Goal: Obtain resource: Obtain resource

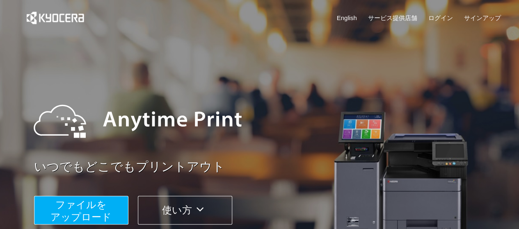
click at [103, 213] on span "ファイルを ​​アップロード" at bounding box center [80, 210] width 61 height 23
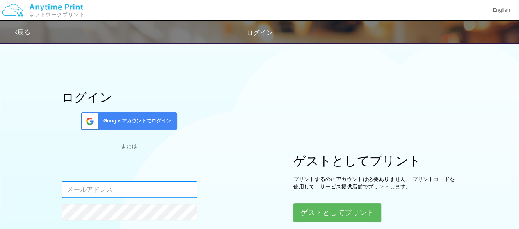
type input "[EMAIL_ADDRESS][DOMAIN_NAME]"
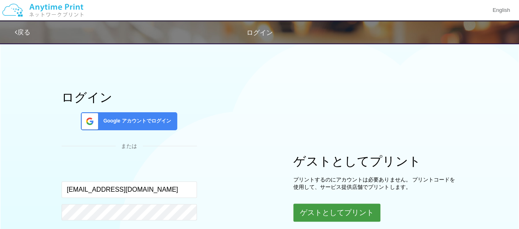
click at [313, 204] on button "ゲストとしてプリント" at bounding box center [336, 213] width 87 height 18
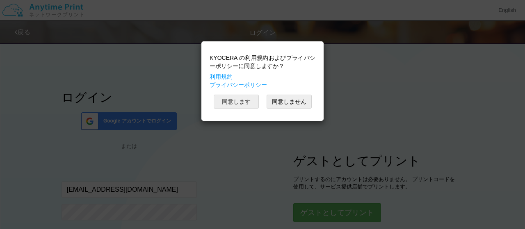
click at [247, 104] on button "同意します" at bounding box center [236, 102] width 45 height 14
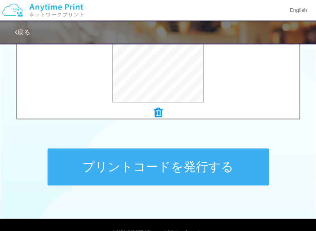
scroll to position [366, 0]
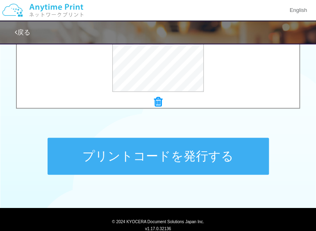
click at [210, 162] on button "プリントコードを発行する" at bounding box center [159, 155] width 222 height 37
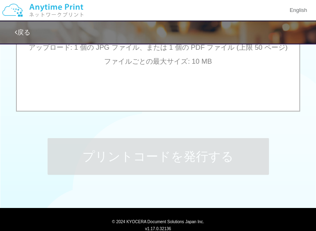
scroll to position [0, 0]
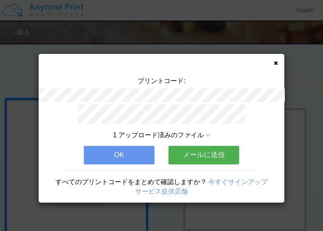
click at [118, 151] on button "OK" at bounding box center [119, 155] width 71 height 18
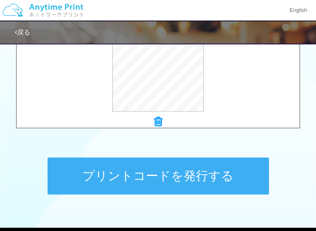
scroll to position [405, 0]
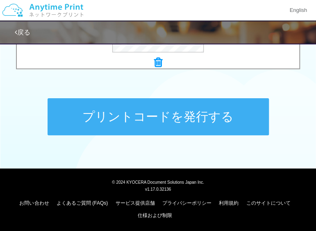
click at [173, 116] on button "プリントコードを発行する" at bounding box center [159, 116] width 222 height 37
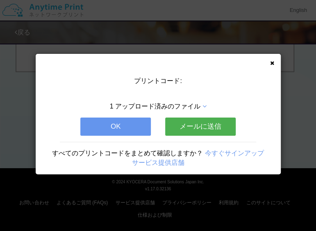
scroll to position [0, 0]
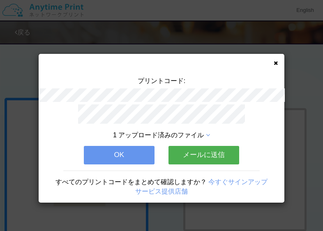
click at [121, 151] on button "OK" at bounding box center [119, 155] width 71 height 18
